Goal: Find specific page/section: Find contact information

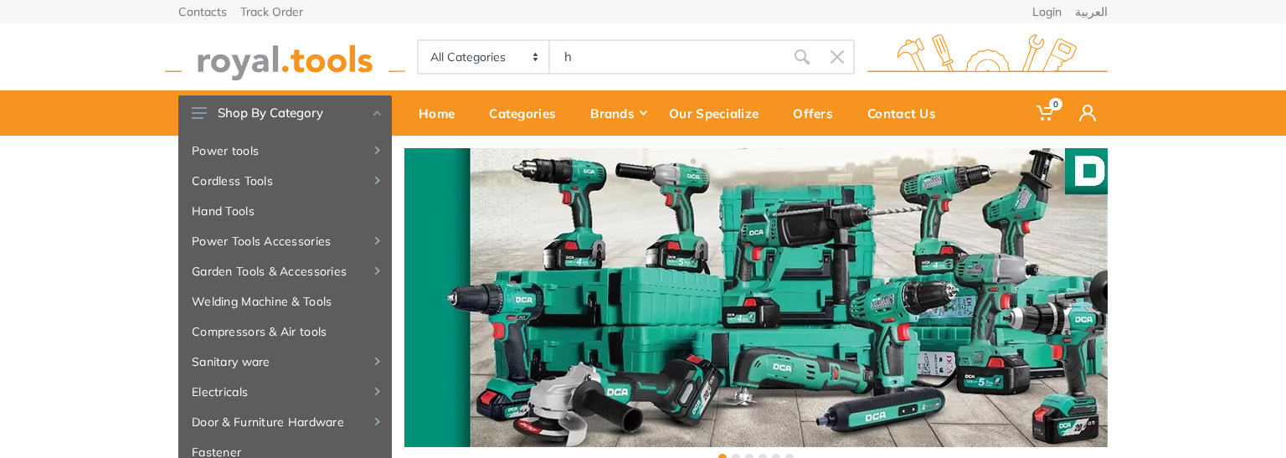
type input "hi"
type input "roya"
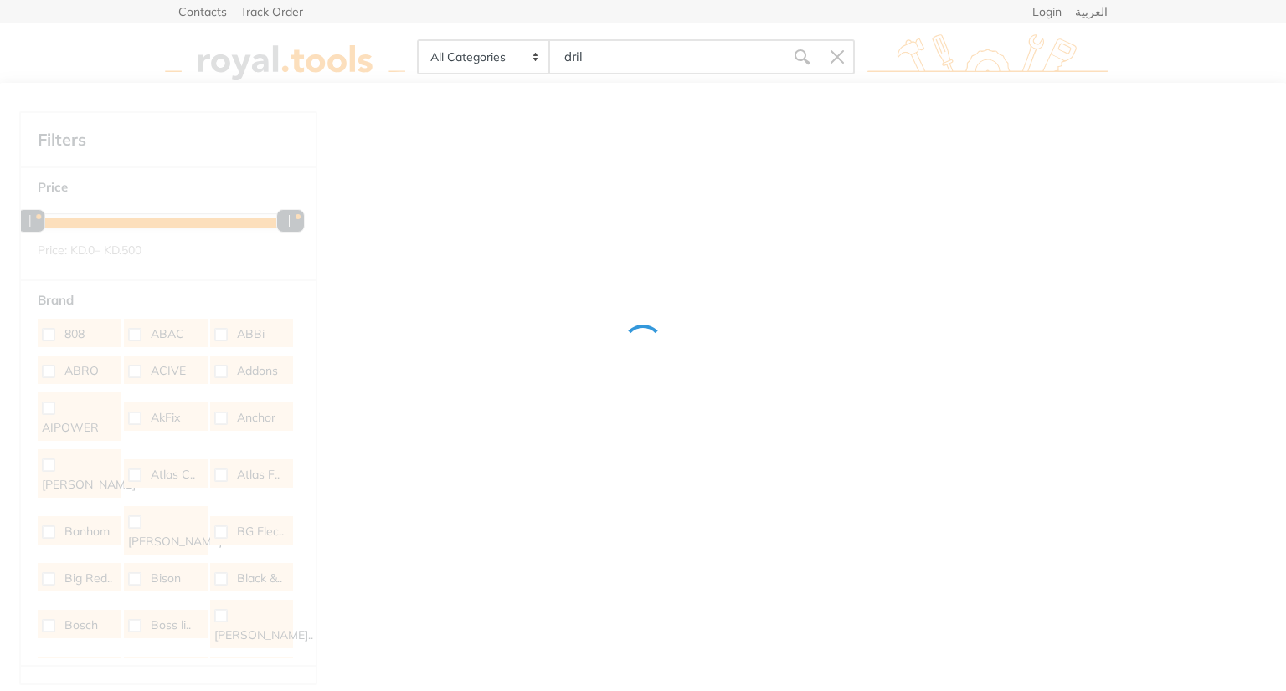
type input "drill"
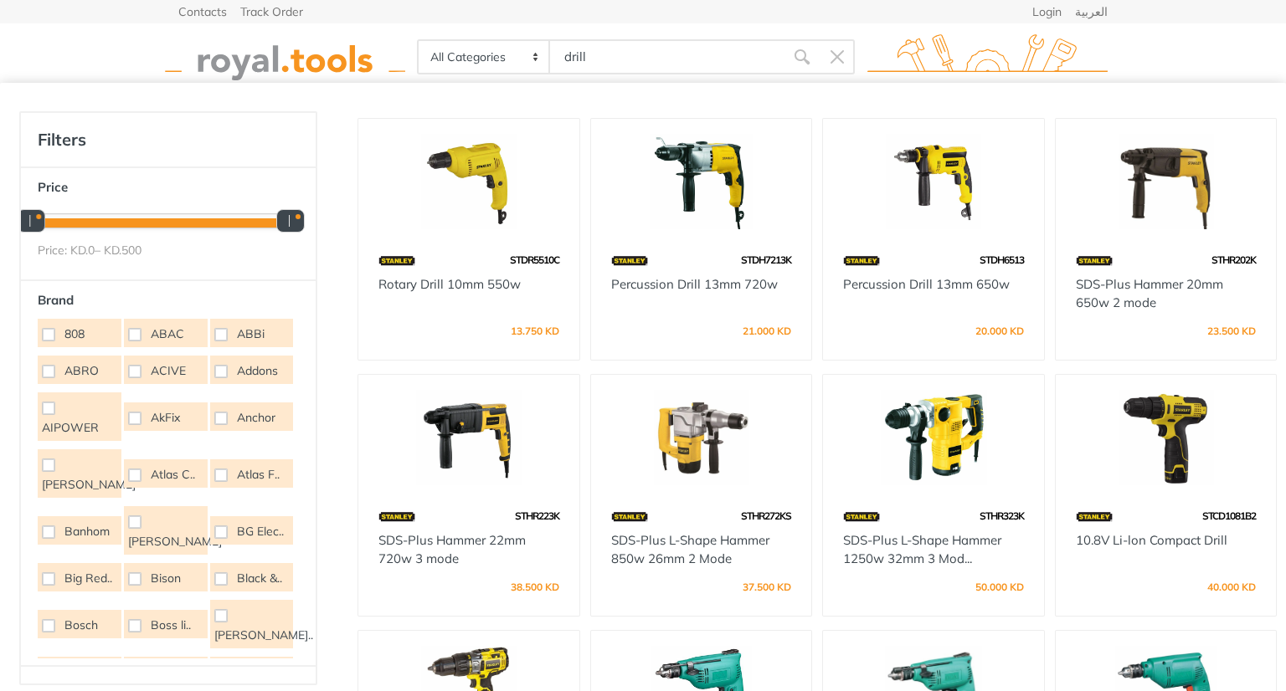
click at [1128, 58] on div "Contacts Track Order Login العربية 0" at bounding box center [643, 68] width 1286 height 136
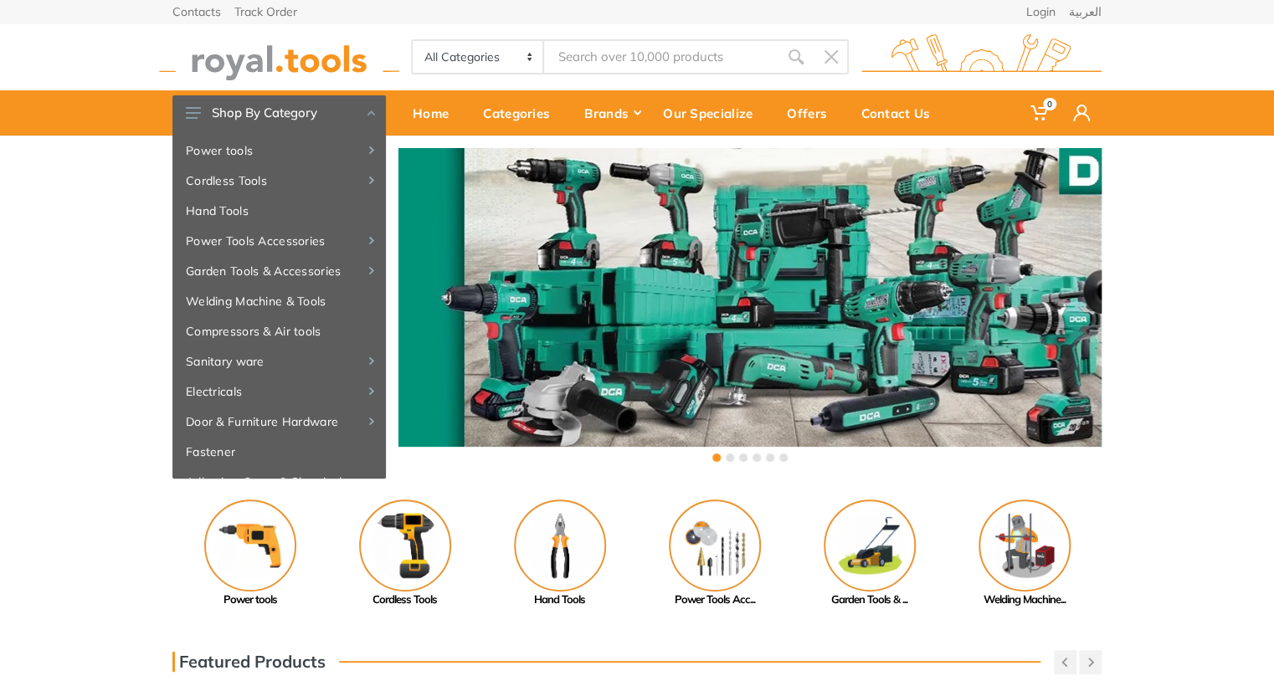
type input "ق"
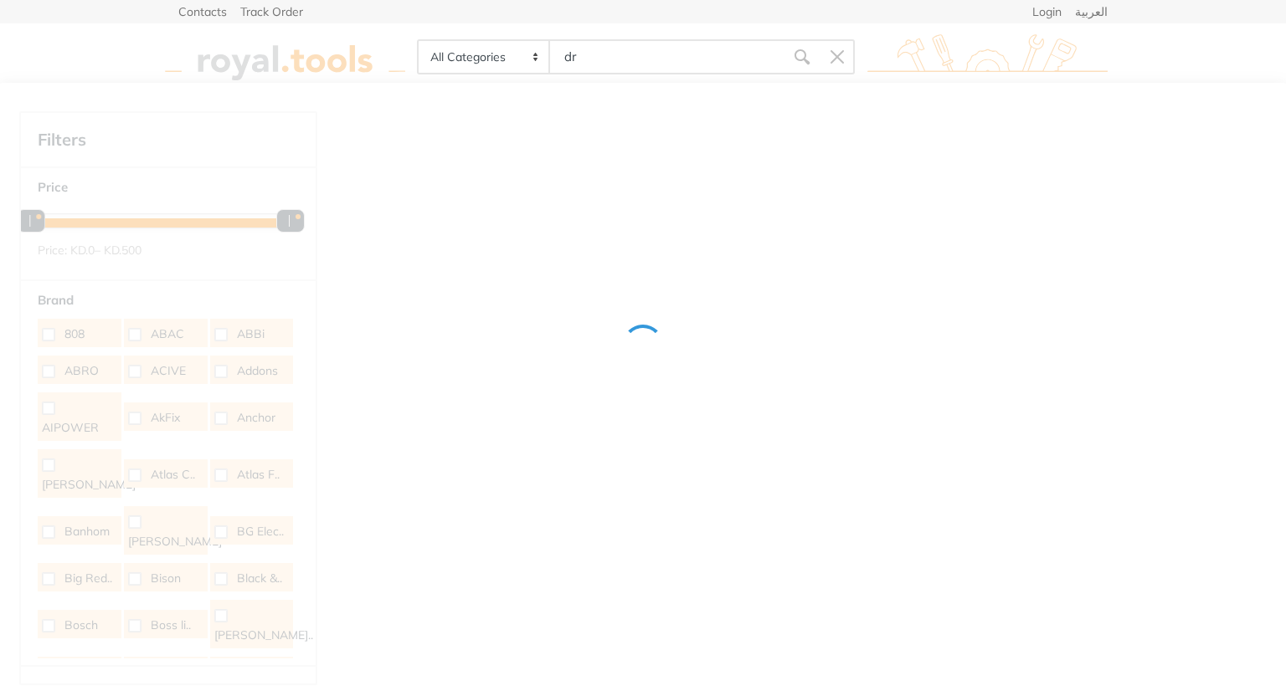
type input "dr"
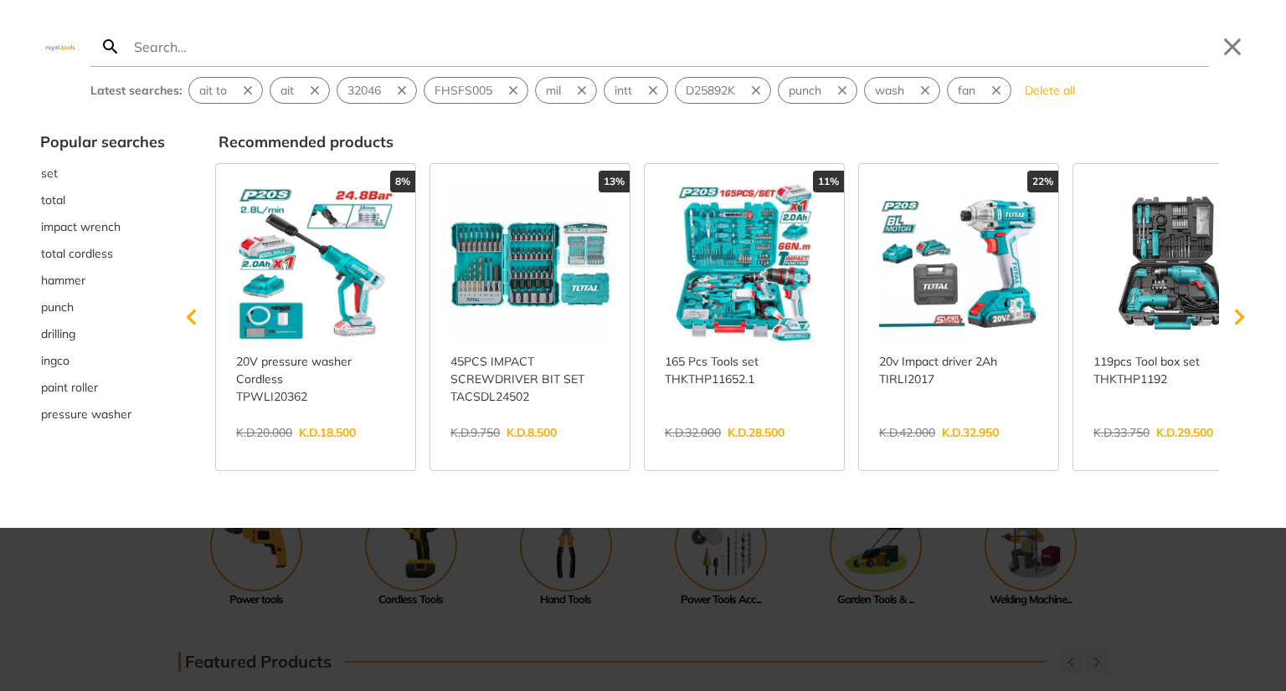
click at [740, 583] on div at bounding box center [643, 345] width 1286 height 691
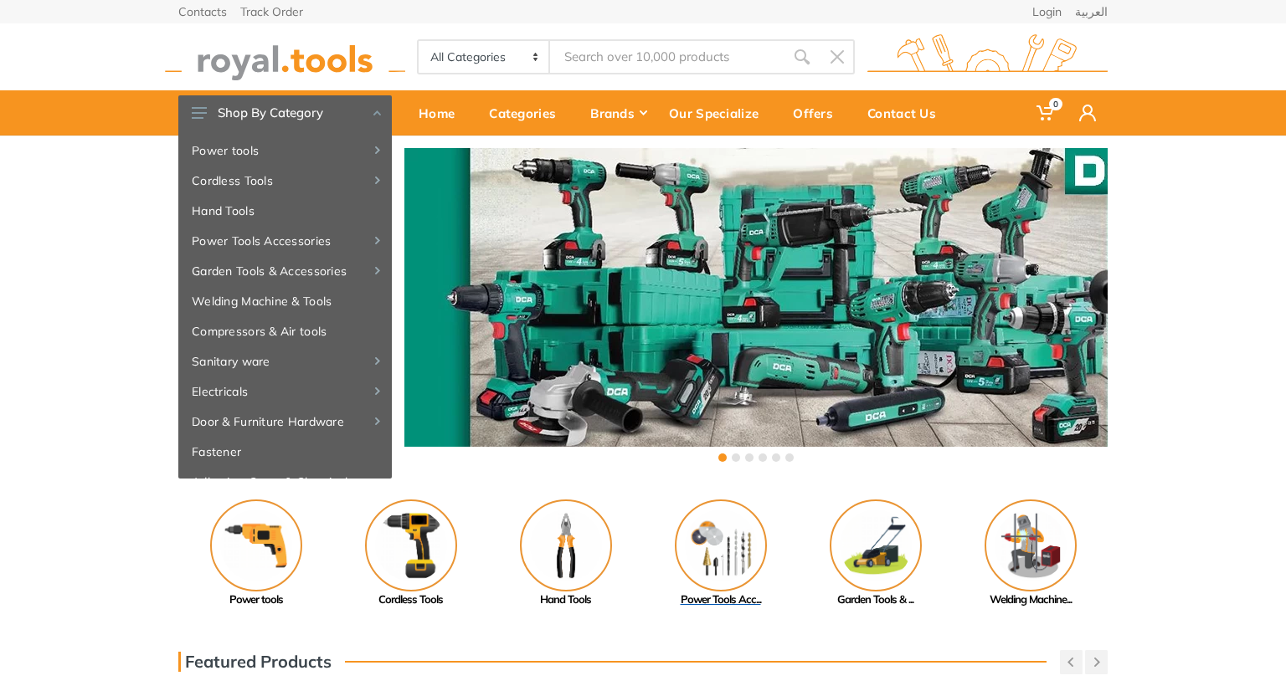
click at [740, 583] on img at bounding box center [721, 546] width 92 height 92
